Goal: Find specific page/section: Find specific page/section

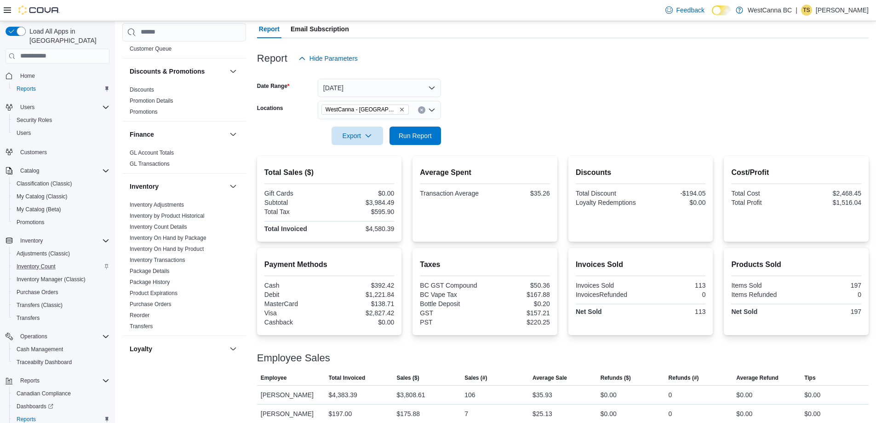
scroll to position [138, 0]
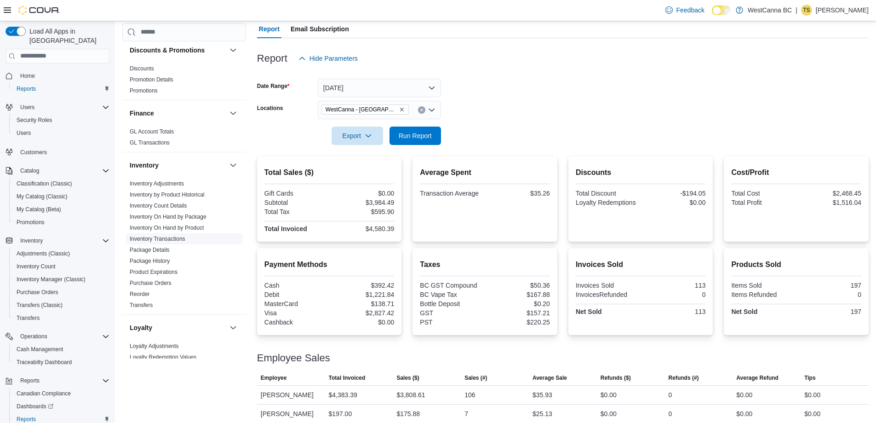
click at [147, 238] on link "Inventory Transactions" at bounding box center [158, 238] width 56 height 6
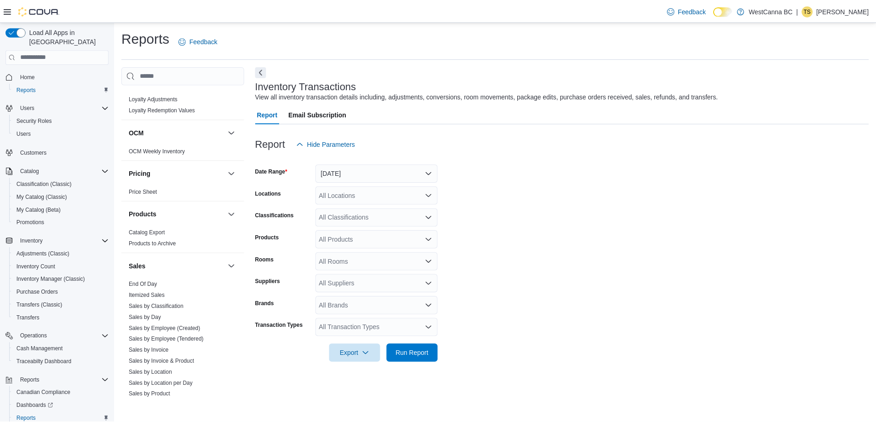
scroll to position [526, 0]
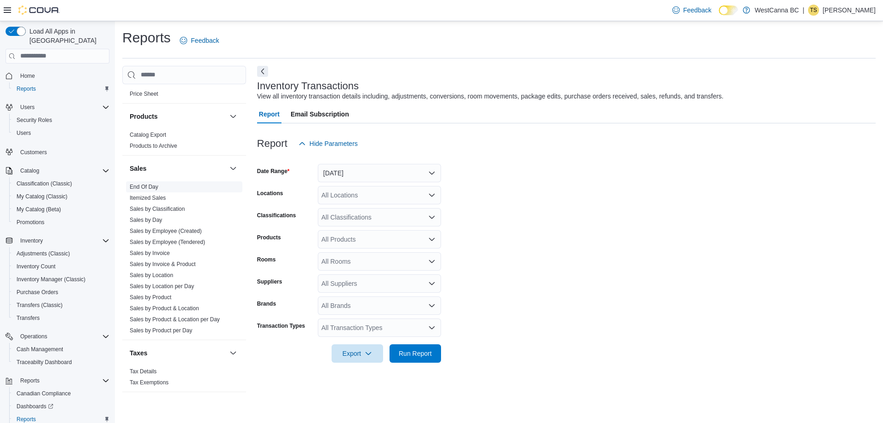
click at [144, 184] on link "End Of Day" at bounding box center [144, 186] width 29 height 6
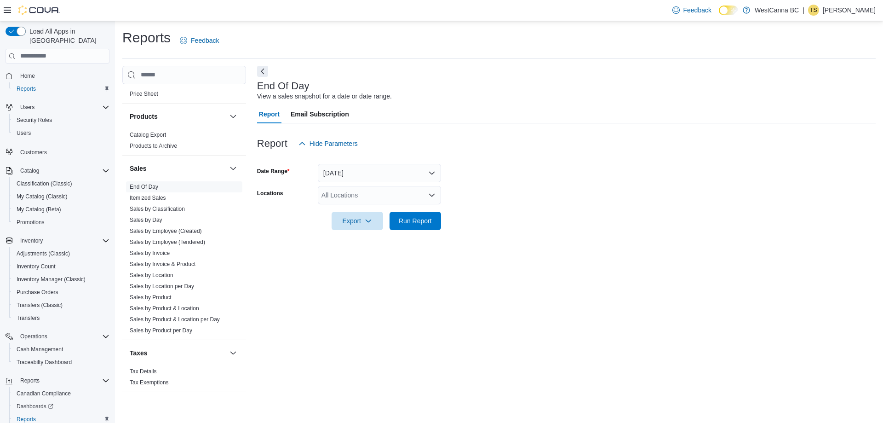
click at [401, 194] on div "All Locations" at bounding box center [379, 195] width 123 height 18
click at [392, 221] on span "WestCanna - [GEOGRAPHIC_DATA]" at bounding box center [390, 223] width 106 height 9
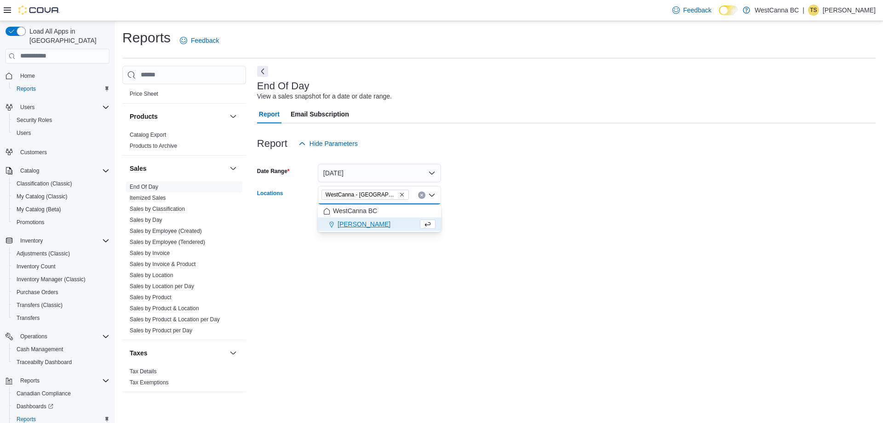
click at [453, 268] on div "End Of Day View a sales snapshot for a date or date range. Report Email Subscri…" at bounding box center [566, 233] width 618 height 335
click at [400, 195] on icon "Remove WestCanna - Broadway from selection in this group" at bounding box center [402, 195] width 4 height 4
click at [389, 236] on span "[PERSON_NAME]" at bounding box center [363, 237] width 53 height 9
click at [411, 270] on div "End Of Day View a sales snapshot for a date or date range. Report Email Subscri…" at bounding box center [566, 233] width 618 height 335
click at [405, 223] on span "Run Report" at bounding box center [415, 220] width 33 height 9
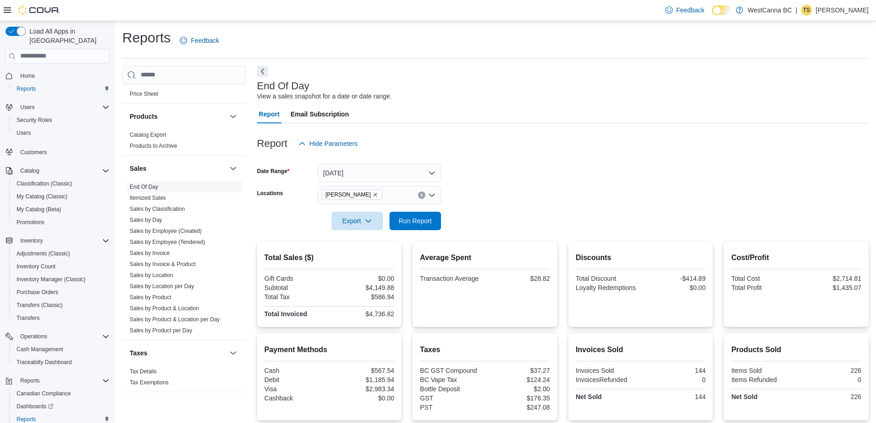
click at [377, 194] on icon "Remove WestCanna - Robson from selection in this group" at bounding box center [376, 195] width 4 height 4
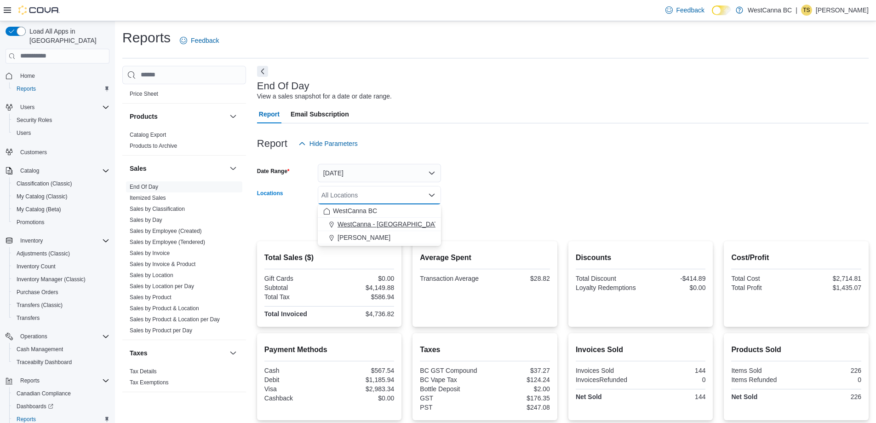
click at [392, 223] on span "WestCanna - [GEOGRAPHIC_DATA]" at bounding box center [390, 223] width 106 height 9
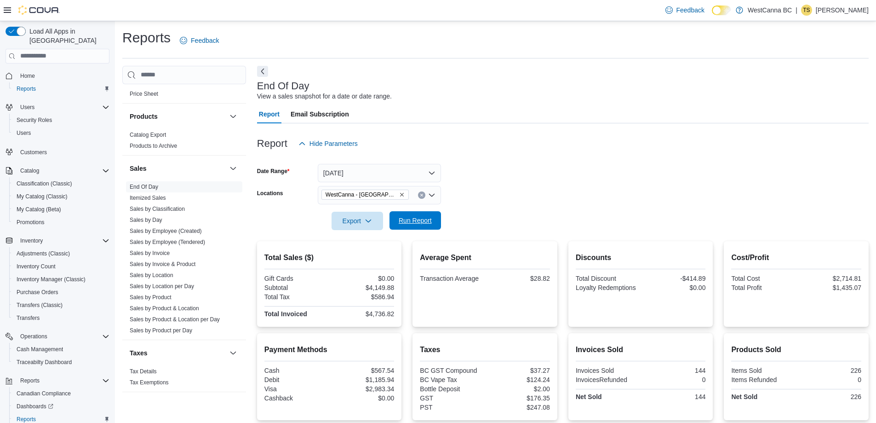
drag, startPoint x: 449, startPoint y: 202, endPoint x: 436, endPoint y: 212, distance: 16.1
click at [449, 203] on form "Date Range [DATE] Locations [GEOGRAPHIC_DATA] - [GEOGRAPHIC_DATA] Export Run Re…" at bounding box center [563, 191] width 612 height 77
click at [422, 221] on span "Run Report" at bounding box center [415, 220] width 33 height 9
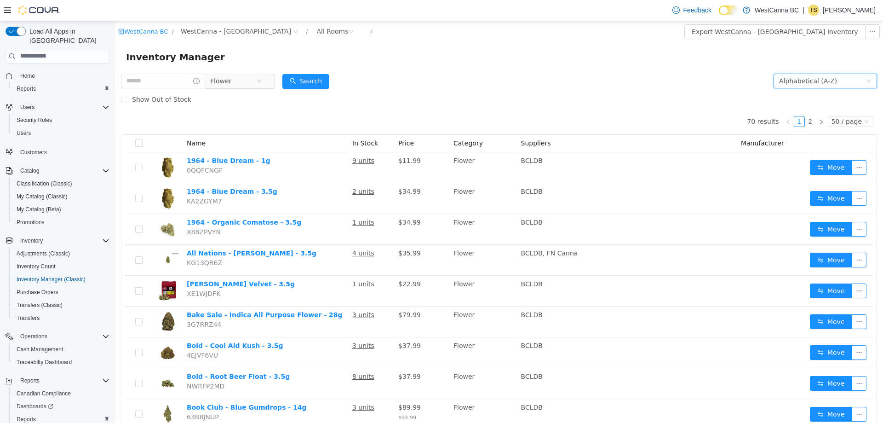
click at [798, 74] on div "Alphabetical (A-Z)" at bounding box center [824, 80] width 103 height 15
click at [805, 128] on li "Date Added (Oldest-Newest)" at bounding box center [817, 128] width 103 height 15
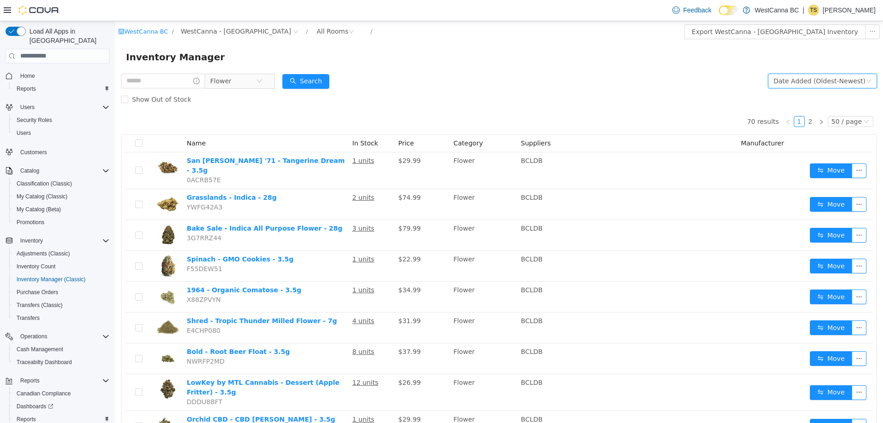
click at [818, 82] on div "Date Added (Oldest-Newest)" at bounding box center [819, 81] width 92 height 14
click at [818, 143] on li "Date Added (Newest-Oldest)" at bounding box center [817, 143] width 103 height 15
